Goal: Find specific page/section: Find specific page/section

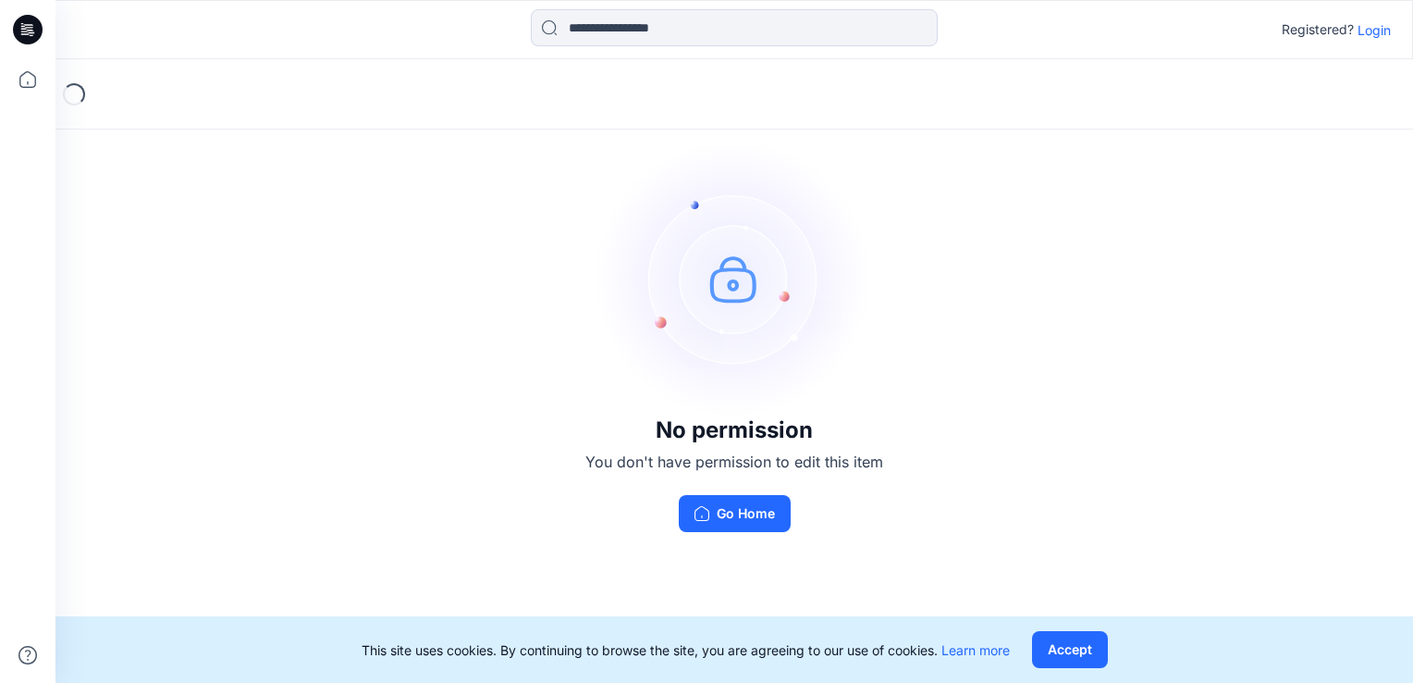
click at [1380, 31] on p "Login" at bounding box center [1374, 29] width 33 height 19
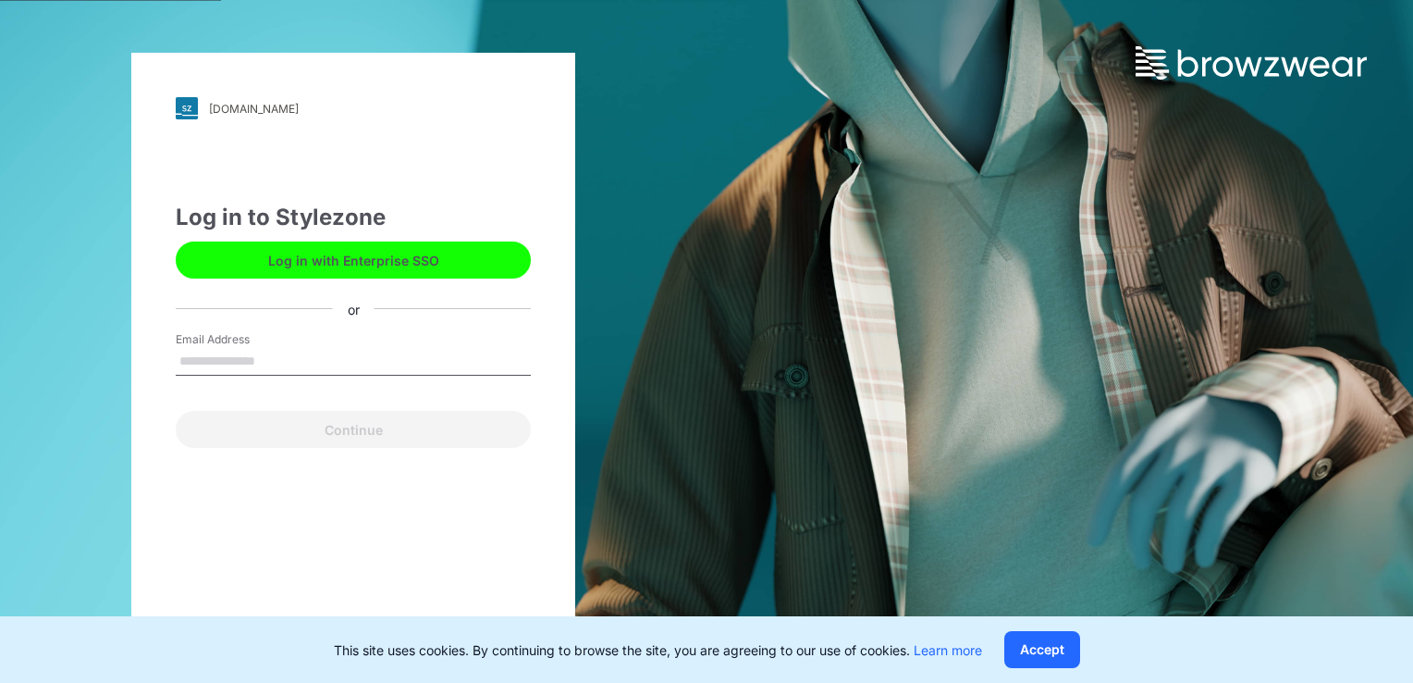
click at [306, 361] on input "Email Address" at bounding box center [353, 362] width 355 height 28
type input "**********"
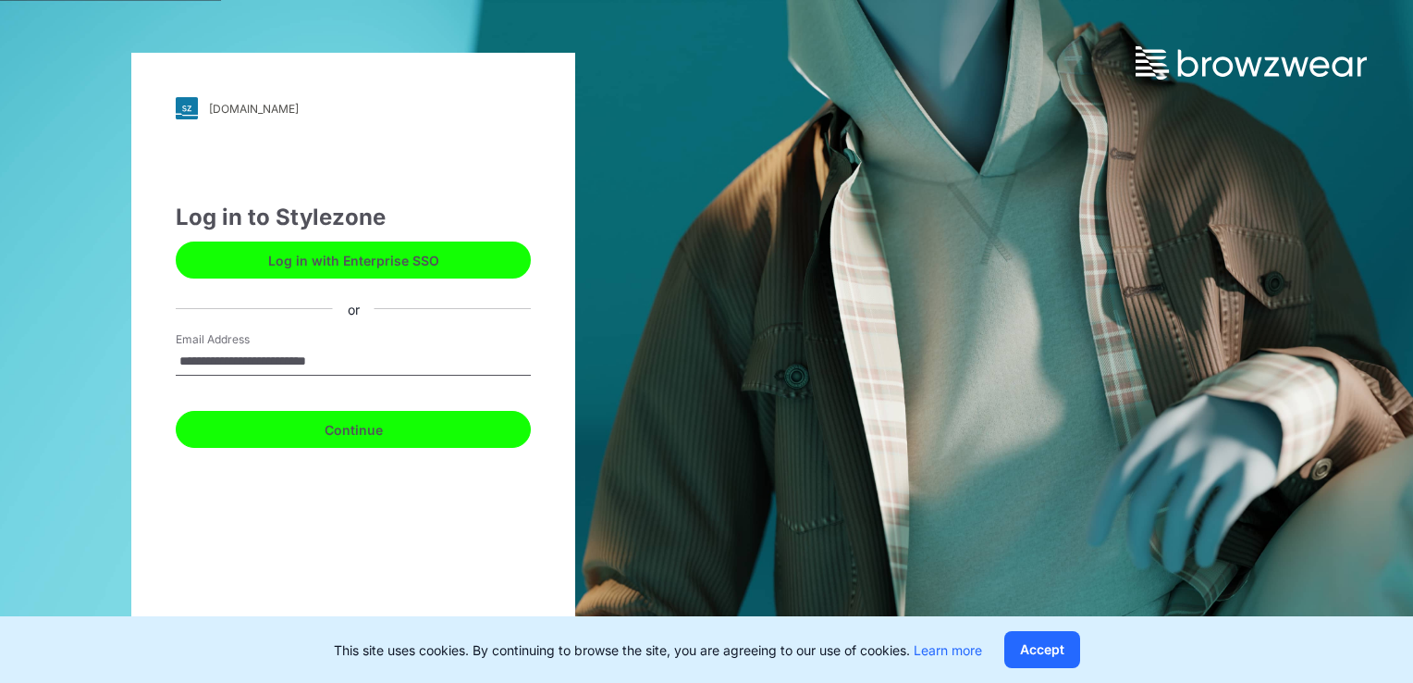
click at [375, 429] on button "Continue" at bounding box center [353, 429] width 355 height 37
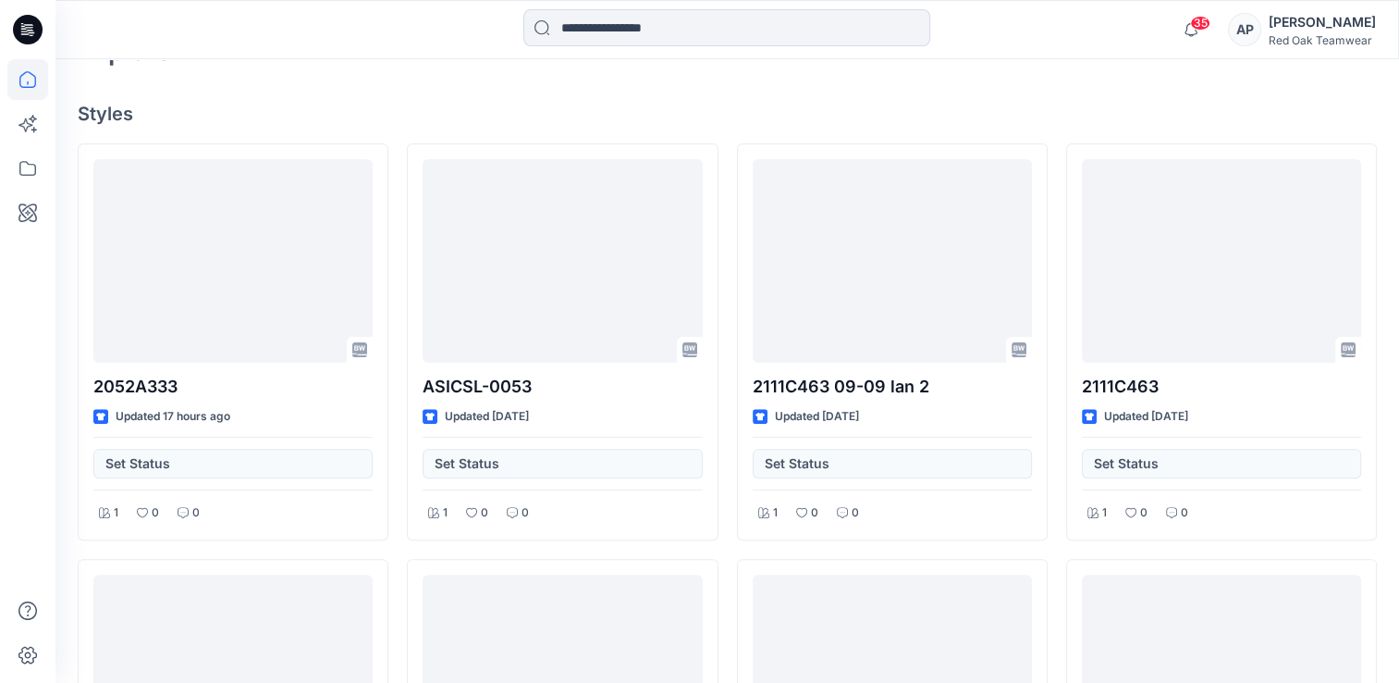
scroll to position [470, 0]
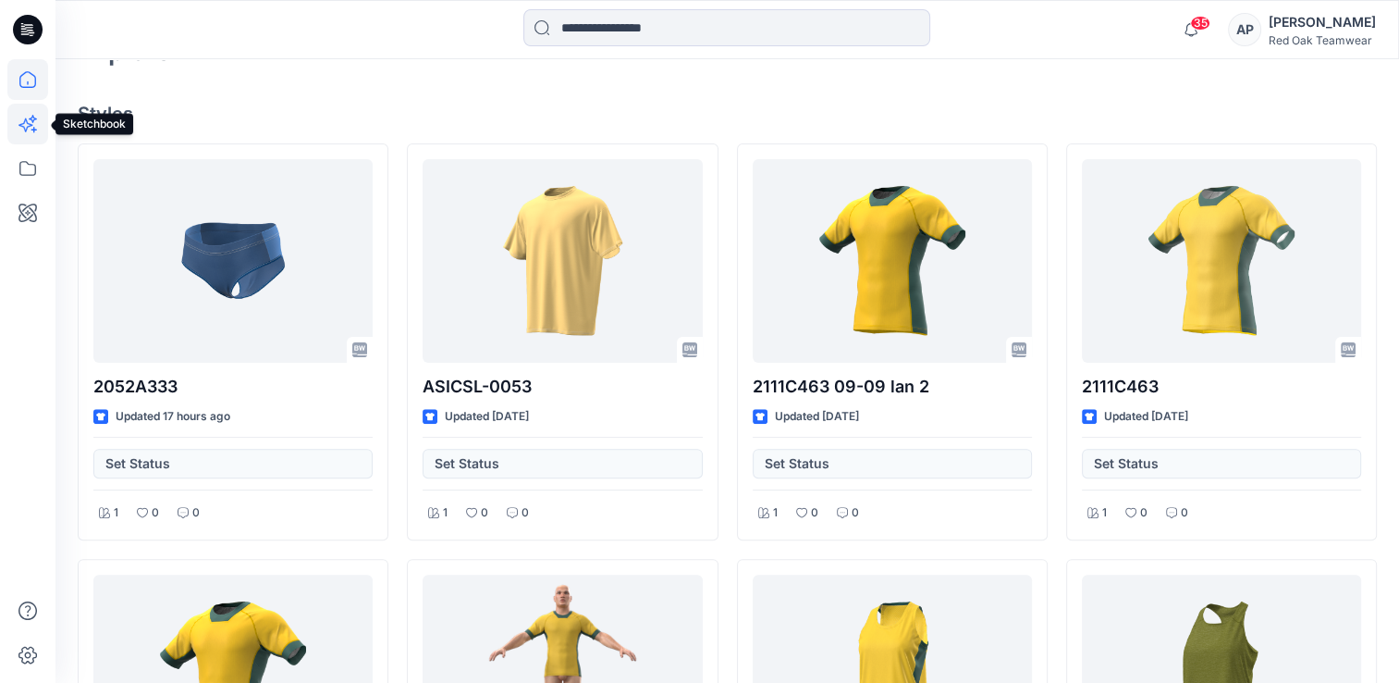
click at [26, 119] on icon at bounding box center [25, 125] width 15 height 15
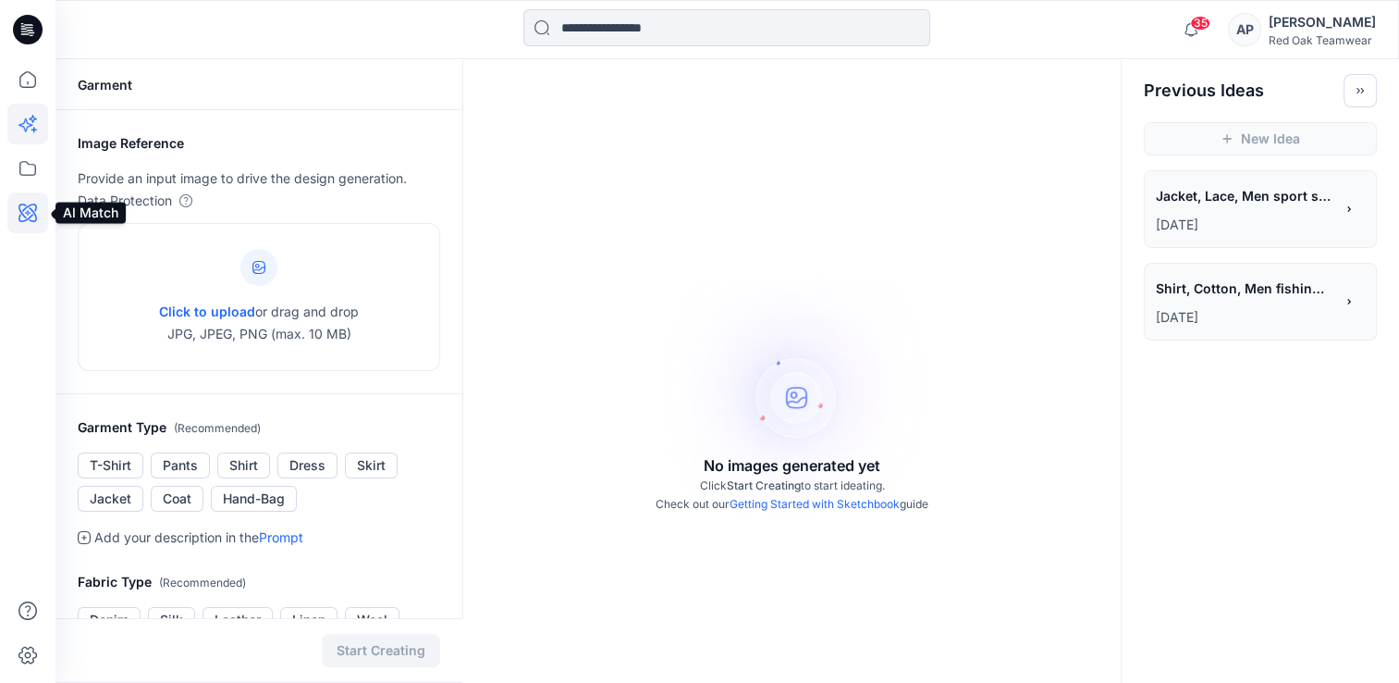
click at [31, 214] on icon at bounding box center [27, 212] width 41 height 41
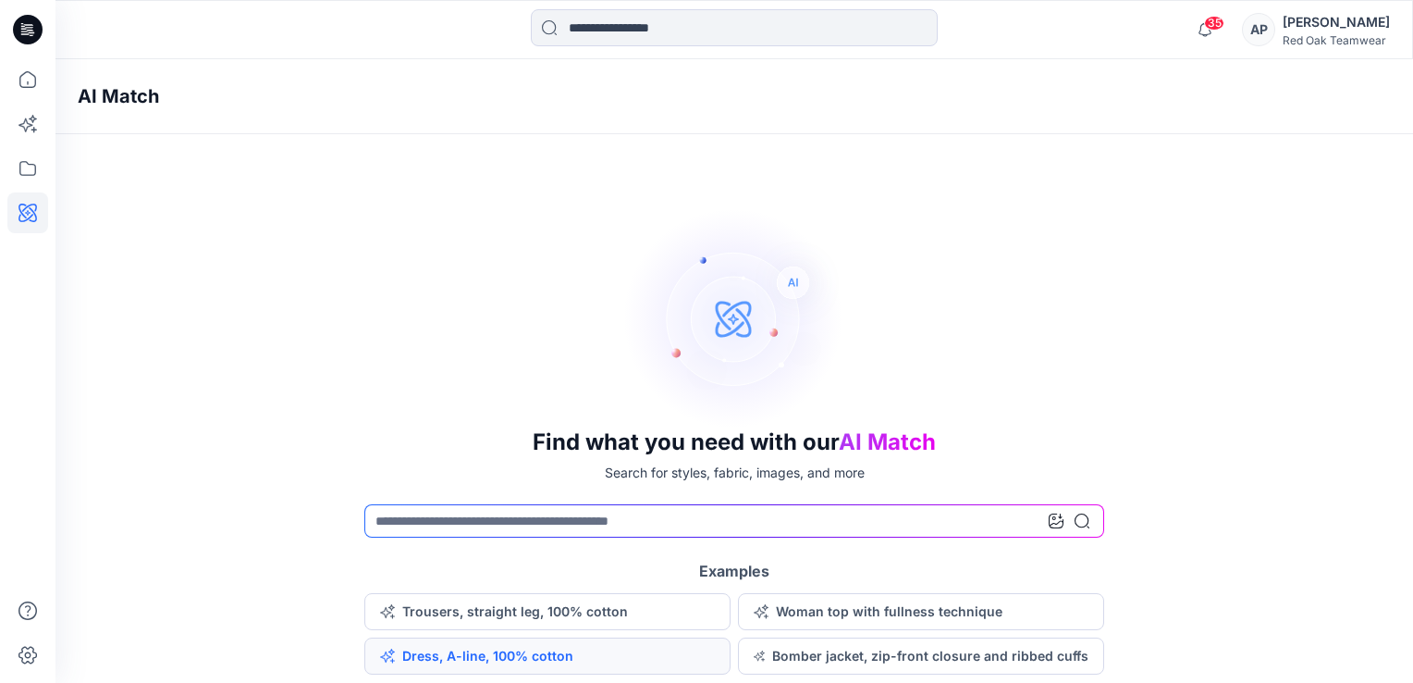
click at [559, 659] on button "Dress, A-line, 100% cotton" at bounding box center [547, 655] width 366 height 37
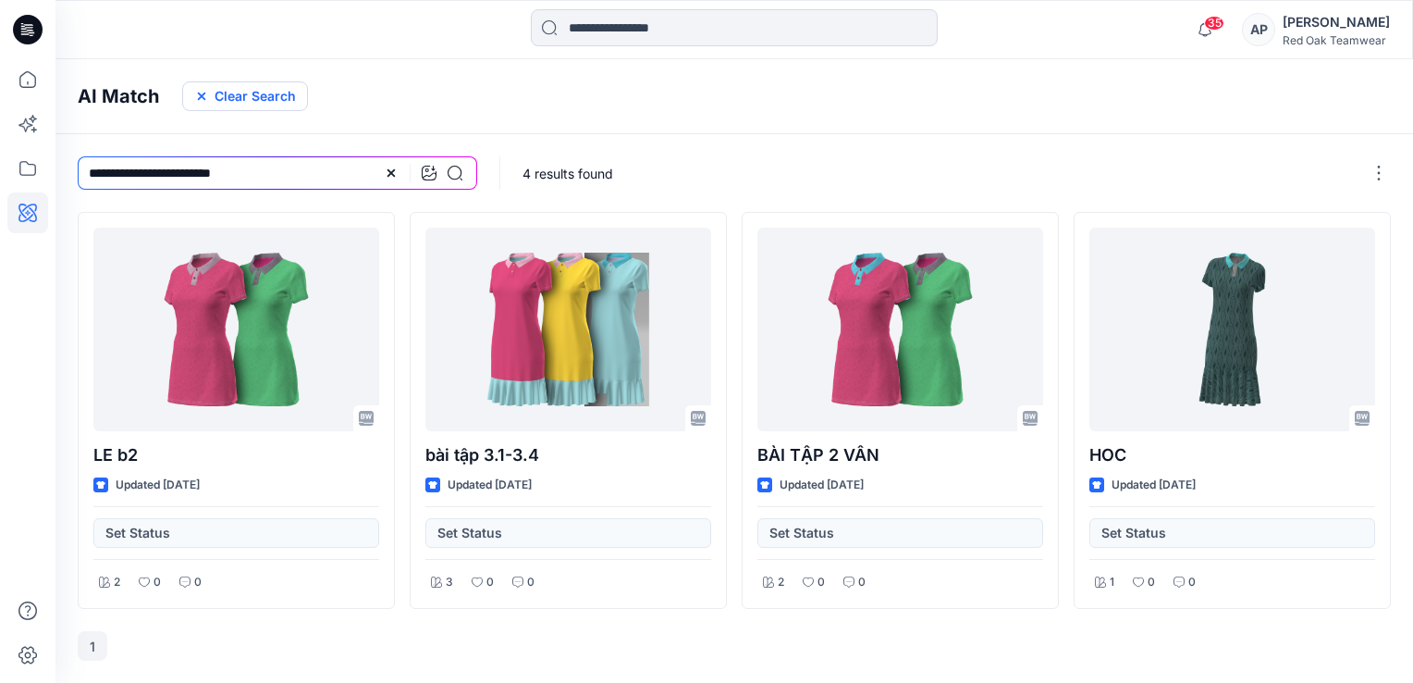
click at [202, 96] on icon "button" at bounding box center [201, 96] width 15 height 15
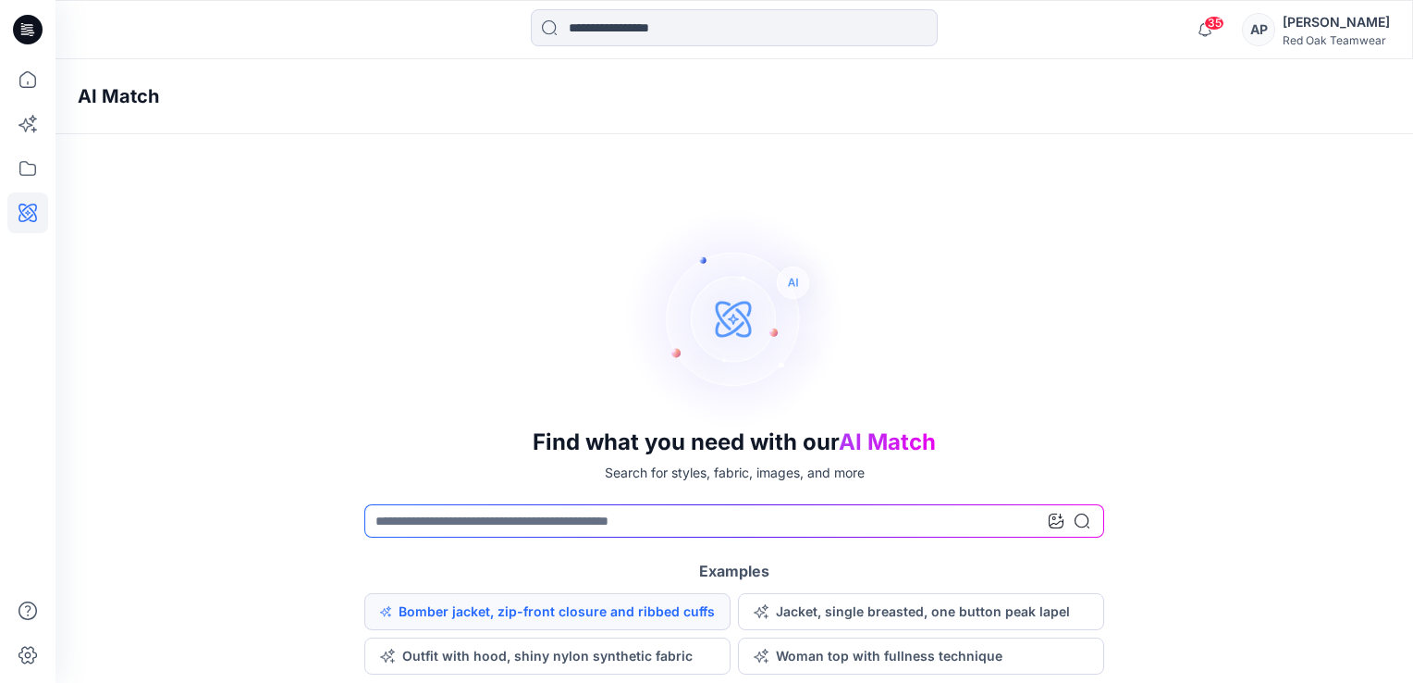
click at [631, 610] on button "Bomber jacket, zip-front closure and ribbed cuffs" at bounding box center [547, 611] width 366 height 37
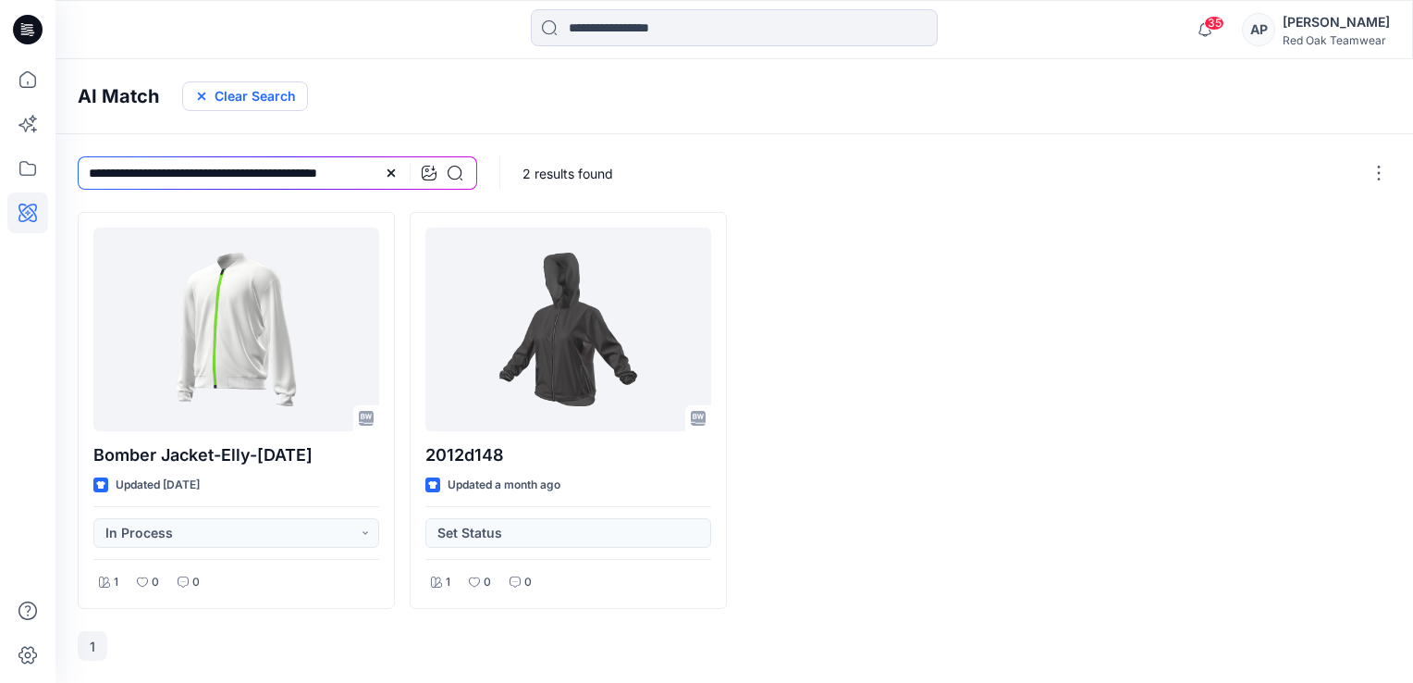
click at [195, 94] on icon "button" at bounding box center [201, 96] width 15 height 15
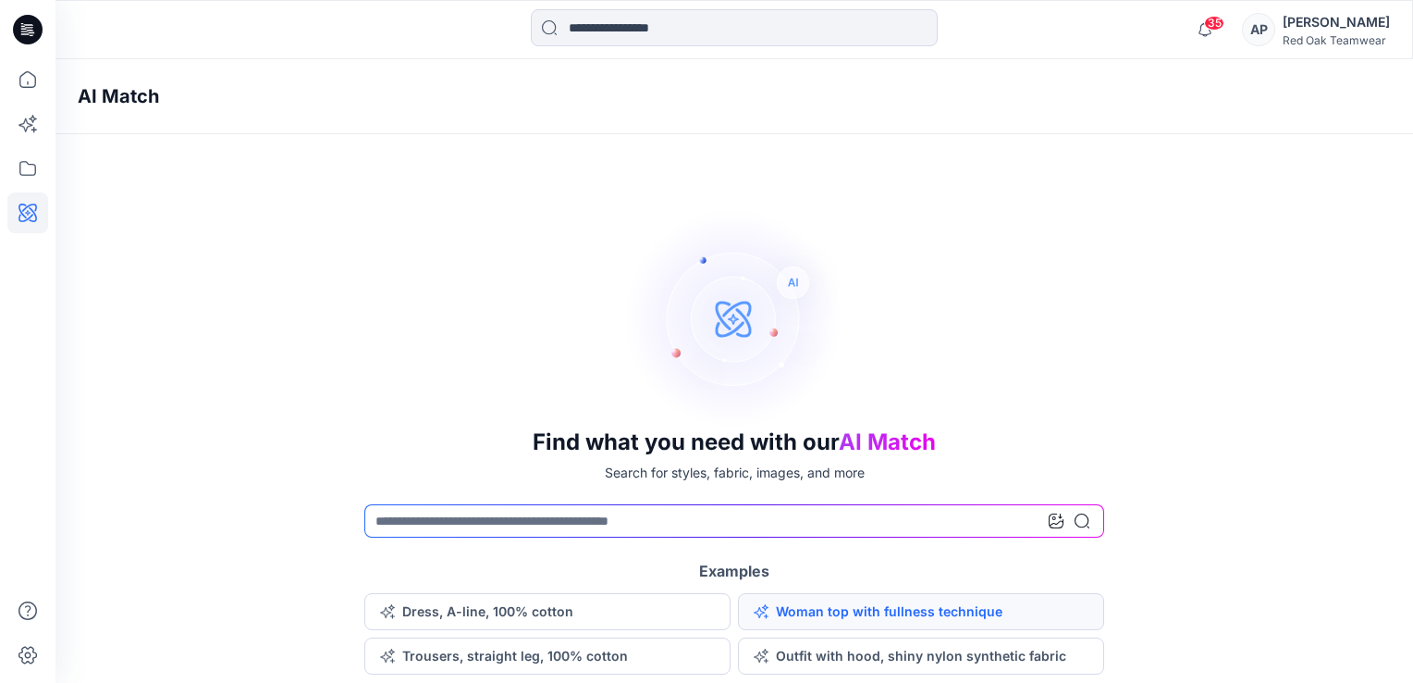
click at [847, 609] on button "Woman top with fullness technique" at bounding box center [921, 611] width 366 height 37
